Goal: Find specific page/section: Find specific page/section

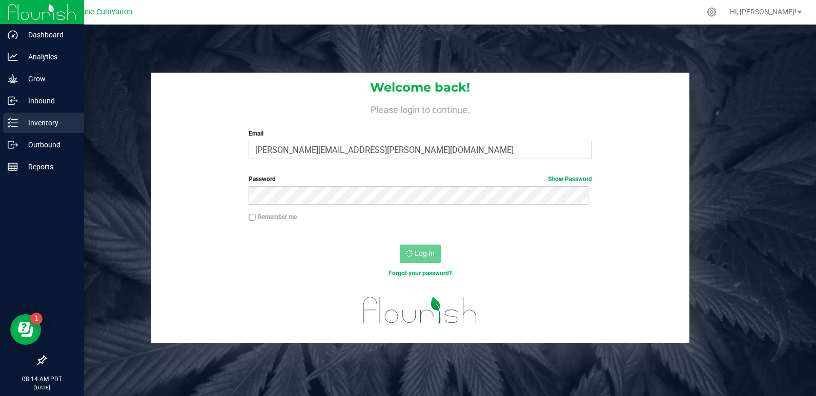
click at [16, 123] on line at bounding box center [15, 123] width 6 height 0
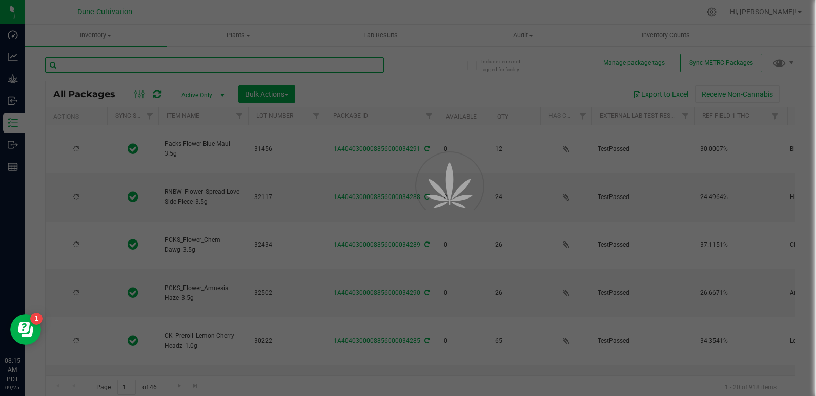
click at [100, 64] on input "text" at bounding box center [214, 64] width 339 height 15
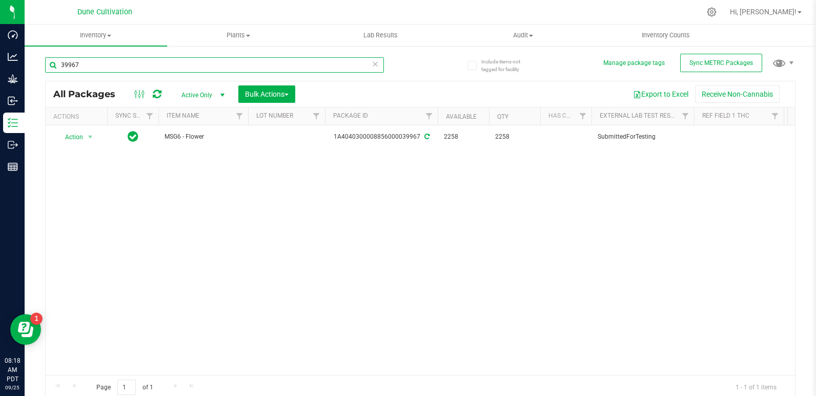
type input "39967"
